Goal: Task Accomplishment & Management: Manage account settings

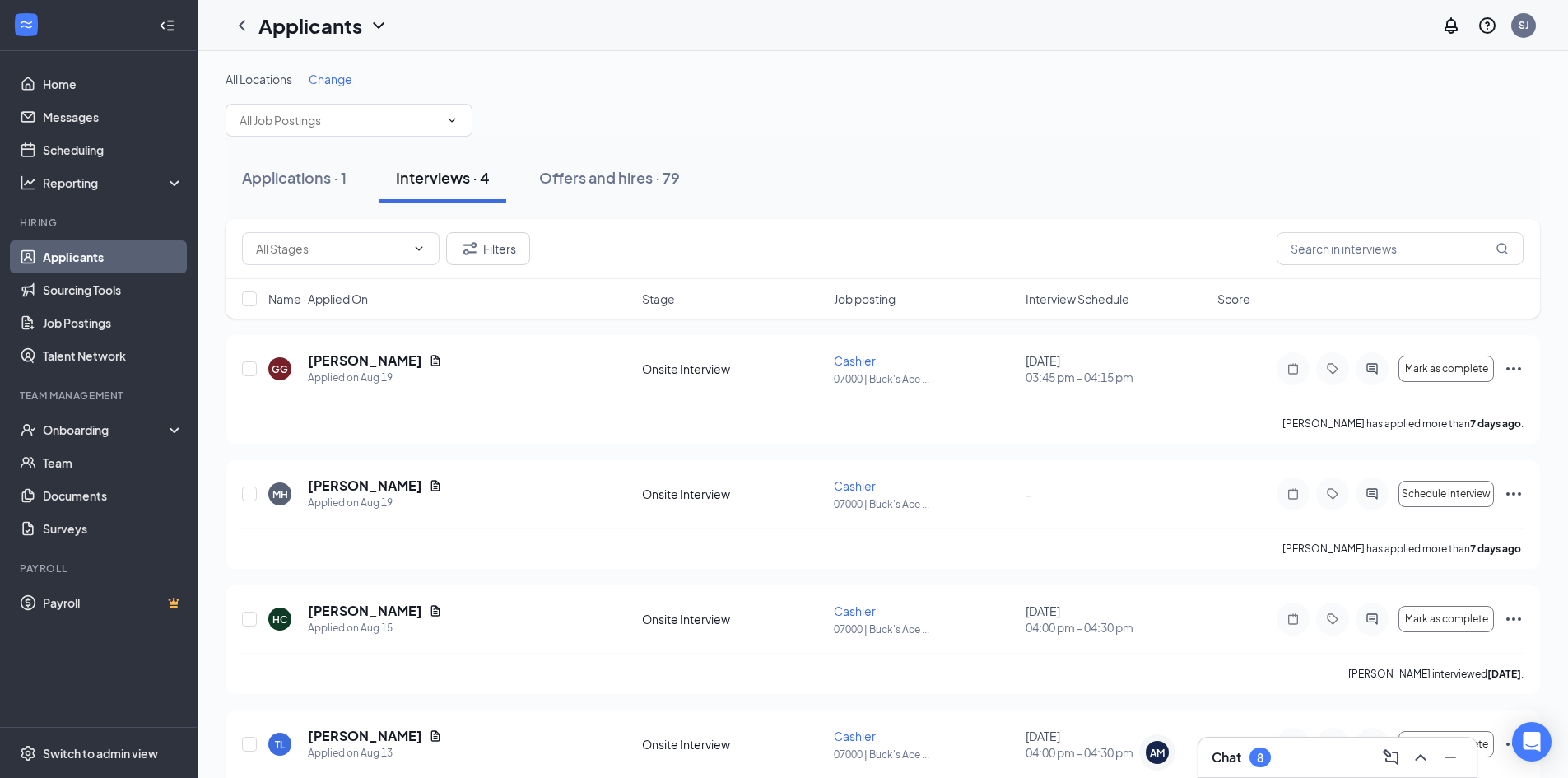
click at [107, 256] on link "Applicants" at bounding box center [113, 256] width 141 height 32
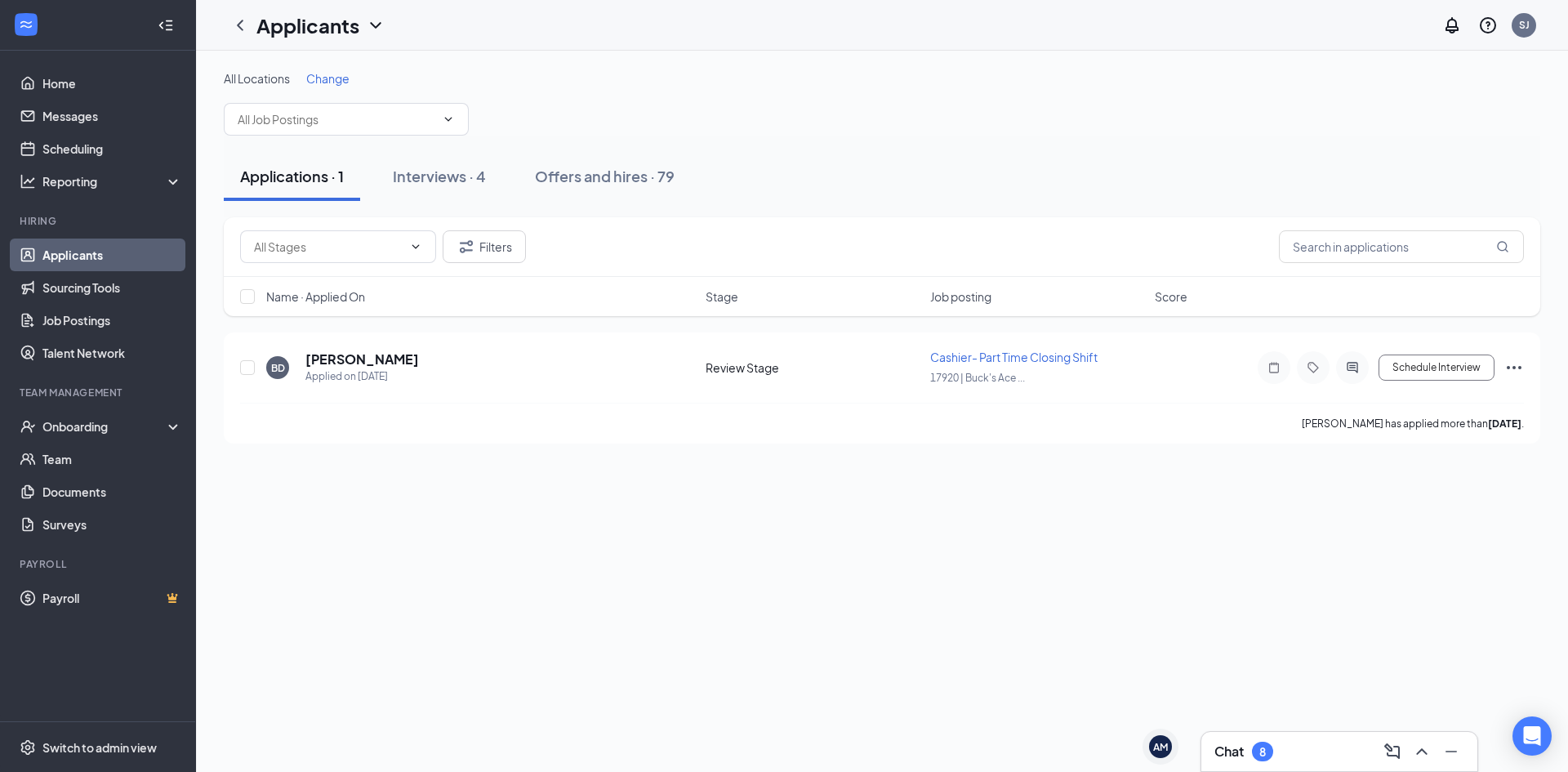
click at [295, 174] on div "Applications · 1" at bounding box center [292, 176] width 104 height 21
click at [1523, 25] on div "SJ" at bounding box center [1525, 24] width 11 height 13
click at [1381, 258] on div "Log out" at bounding box center [1443, 266] width 177 height 16
